Goal: Information Seeking & Learning: Compare options

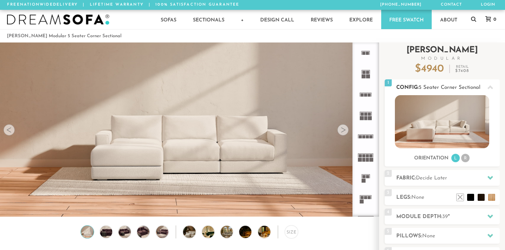
click at [466, 158] on li "R" at bounding box center [465, 158] width 8 height 8
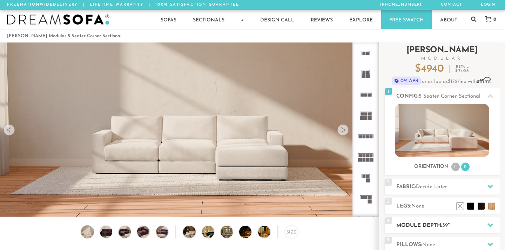
click at [439, 223] on h2 "Module Depth: 39 "" at bounding box center [448, 225] width 104 height 8
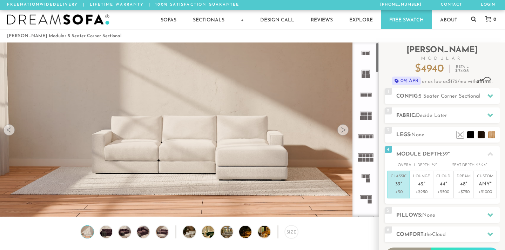
click at [368, 200] on icon at bounding box center [365, 198] width 21 height 21
click at [435, 94] on span "3 Seater Chaise Sectional" at bounding box center [449, 96] width 61 height 5
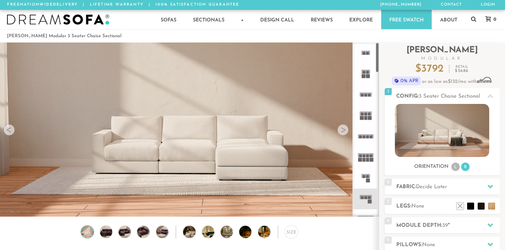
click at [366, 202] on icon at bounding box center [365, 198] width 21 height 21
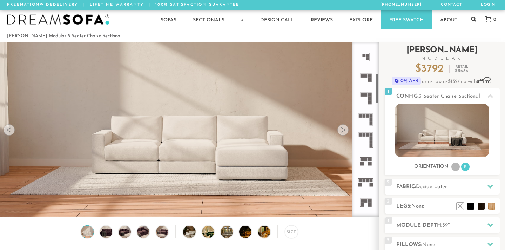
scroll to position [189, 0]
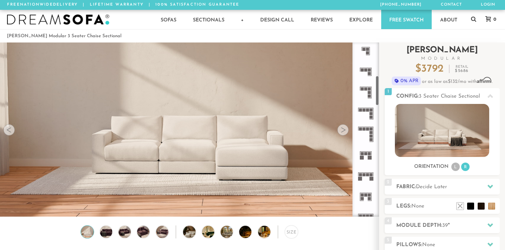
drag, startPoint x: 376, startPoint y: 61, endPoint x: 381, endPoint y: 94, distance: 33.3
click at [381, 94] on div "Introducing [PERSON_NAME] Modular $ 3792 Retail $ 5686 $ 3792 Retail $ 5686 0% …" at bounding box center [442, 191] width 126 height 299
click at [368, 152] on icon at bounding box center [365, 155] width 21 height 21
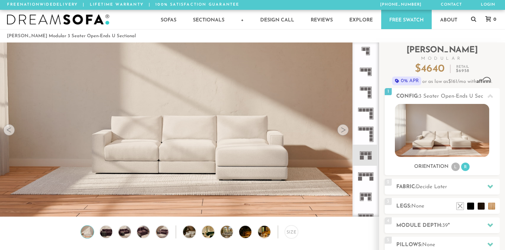
click at [367, 132] on icon at bounding box center [365, 134] width 21 height 21
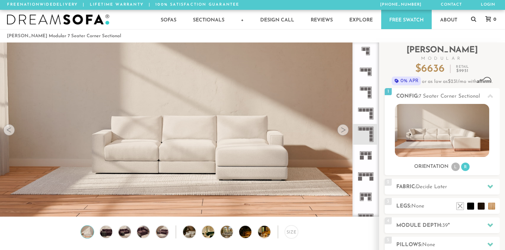
click at [367, 112] on icon at bounding box center [365, 113] width 21 height 21
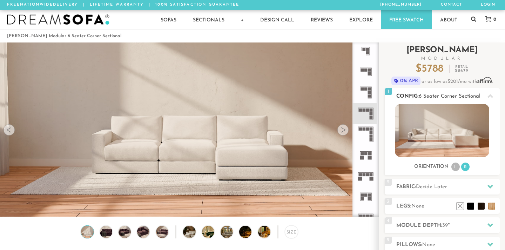
click at [494, 168] on div "Orientation L R" at bounding box center [442, 166] width 115 height 9
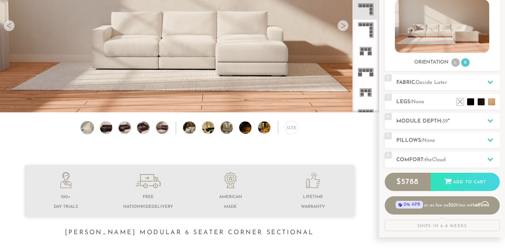
scroll to position [105, 0]
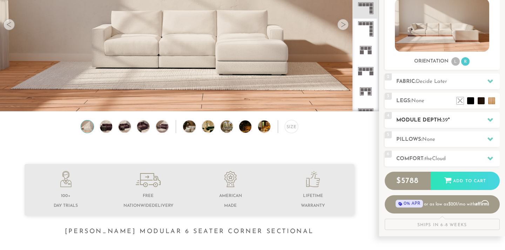
click at [489, 116] on div at bounding box center [490, 120] width 15 height 14
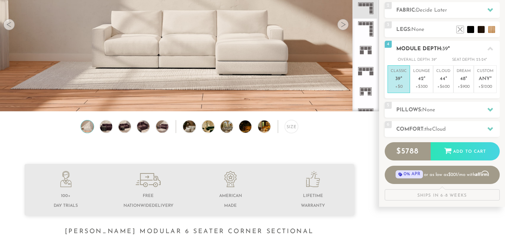
click at [489, 49] on icon at bounding box center [491, 49] width 6 height 4
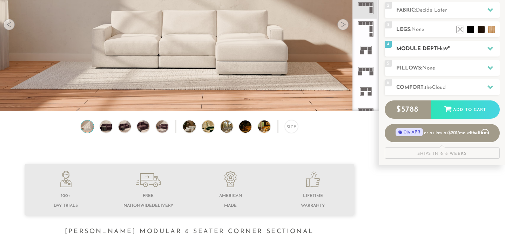
click at [489, 49] on icon at bounding box center [491, 49] width 6 height 6
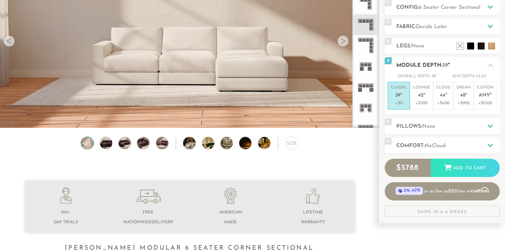
scroll to position [0, 0]
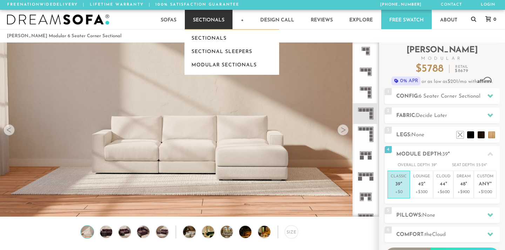
click at [213, 20] on link "Sectionals" at bounding box center [209, 19] width 48 height 19
